Goal: Information Seeking & Learning: Learn about a topic

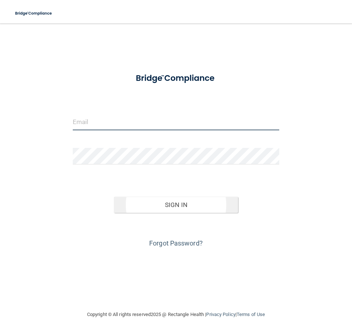
type input "[EMAIL_ADDRESS][DOMAIN_NAME]"
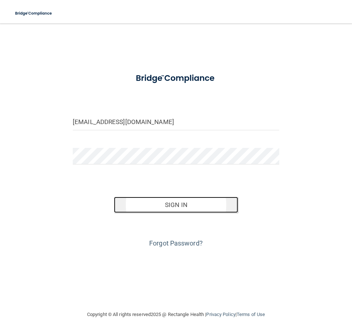
click at [181, 201] on button "Sign In" at bounding box center [176, 205] width 124 height 16
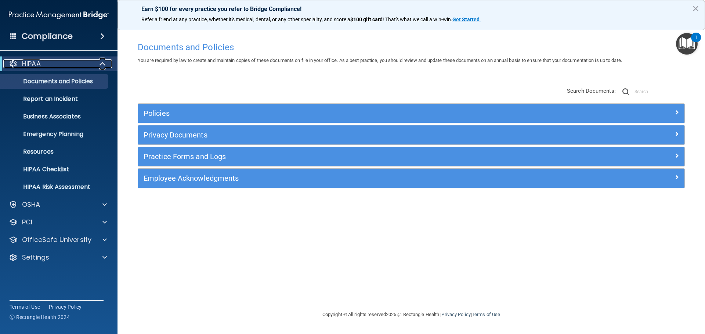
click at [31, 65] on p "HIPAA" at bounding box center [31, 63] width 19 height 9
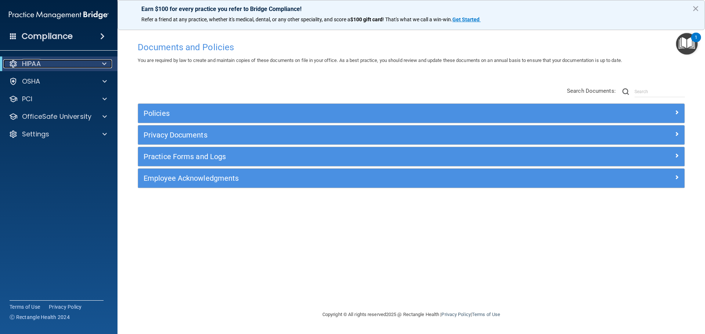
click at [31, 65] on p "HIPAA" at bounding box center [31, 63] width 19 height 9
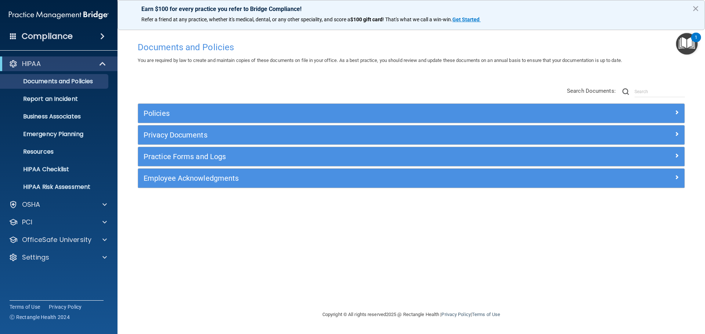
click at [101, 36] on span at bounding box center [102, 36] width 4 height 9
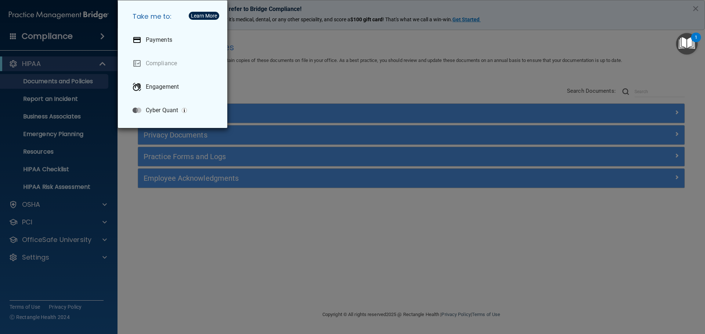
click at [86, 37] on div "Take me to: Payments Compliance Engagement Cyber Quant" at bounding box center [352, 167] width 705 height 334
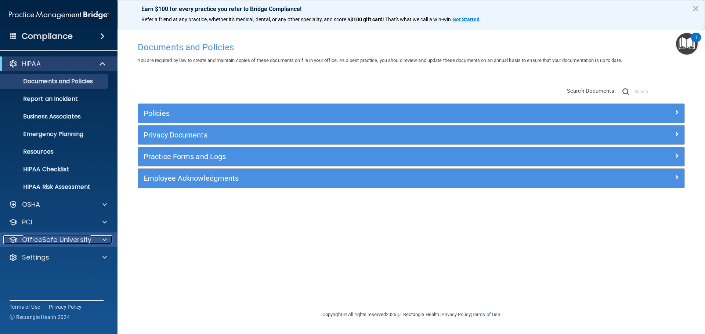
click at [106, 236] on span at bounding box center [104, 240] width 4 height 9
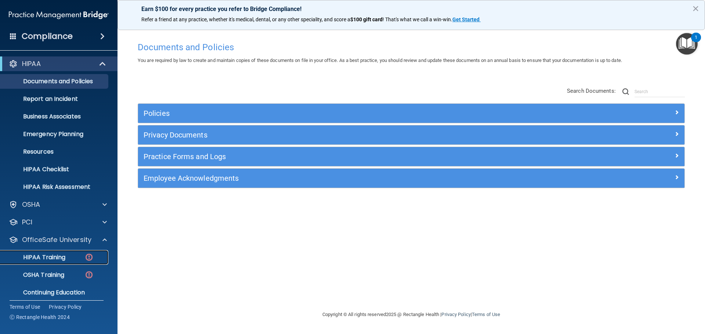
click at [48, 254] on p "HIPAA Training" at bounding box center [35, 257] width 61 height 7
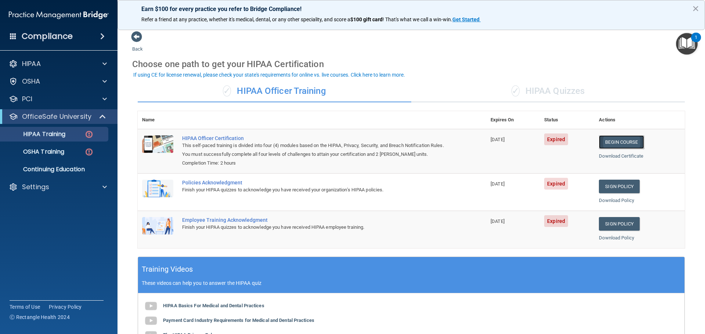
click at [351, 141] on link "Begin Course" at bounding box center [620, 142] width 45 height 14
